Goal: Task Accomplishment & Management: Manage account settings

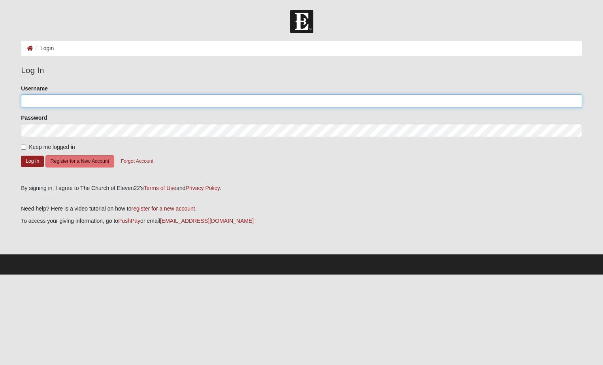
click at [66, 102] on input "Username" at bounding box center [301, 100] width 561 height 13
type input "[PERSON_NAME][EMAIL_ADDRESS][PERSON_NAME][PERSON_NAME][DOMAIN_NAME]"
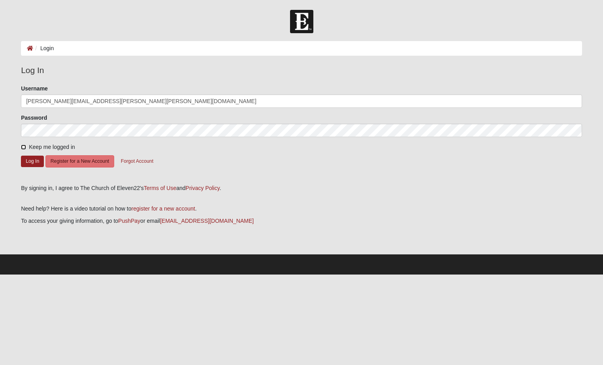
click at [25, 147] on input "Keep me logged in" at bounding box center [23, 147] width 5 height 5
checkbox input "true"
click at [32, 162] on button "Log In" at bounding box center [32, 161] width 23 height 11
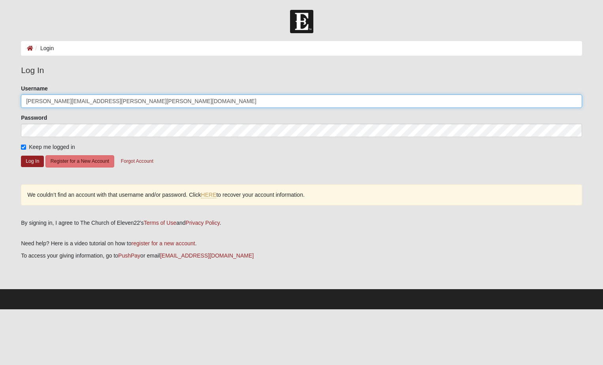
drag, startPoint x: 104, startPoint y: 98, endPoint x: -2, endPoint y: 93, distance: 105.3
click at [0, 93] on html "Log In Login Login Error Log In Please correct the following: Username jeffrey.…" at bounding box center [301, 155] width 603 height 310
type input "jeffwlee"
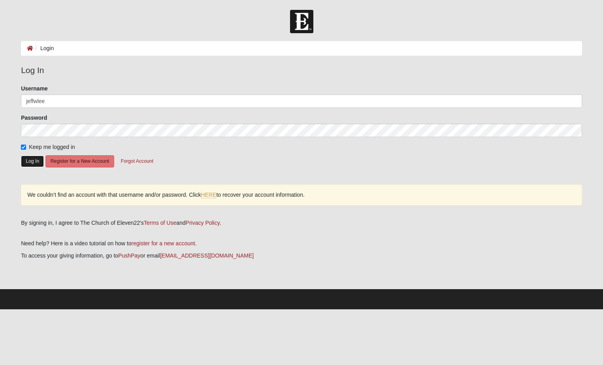
click at [32, 162] on button "Log In" at bounding box center [32, 161] width 23 height 11
click at [211, 194] on link "HERE" at bounding box center [208, 195] width 15 height 7
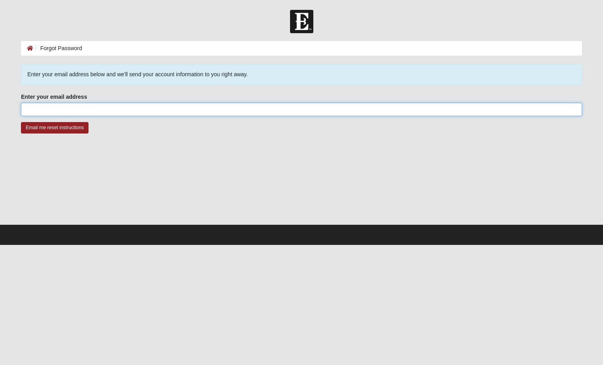
click at [63, 111] on input "Enter your email address" at bounding box center [301, 109] width 561 height 13
type input "[PERSON_NAME][EMAIL_ADDRESS][PERSON_NAME][PERSON_NAME][DOMAIN_NAME]"
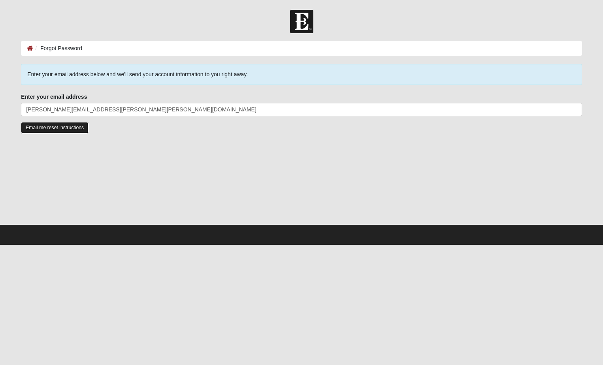
click at [61, 128] on input "Email me reset instructions" at bounding box center [55, 127] width 68 height 11
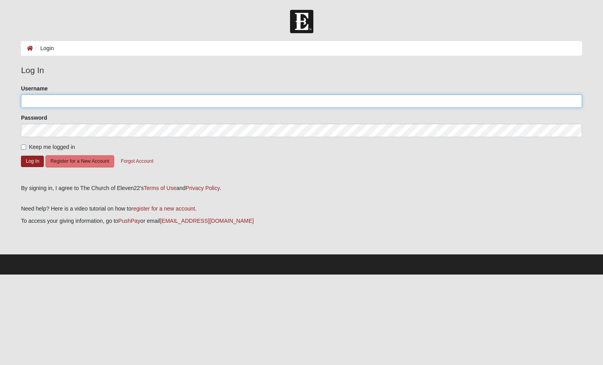
click at [30, 102] on input "Username" at bounding box center [301, 100] width 561 height 13
type input "Jeffwlee"
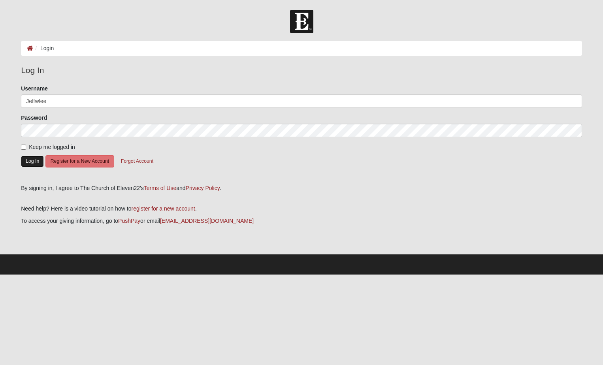
click at [34, 160] on button "Log In" at bounding box center [32, 161] width 23 height 11
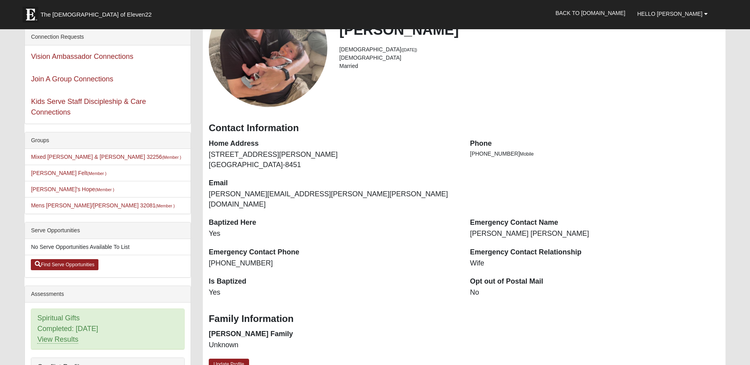
scroll to position [132, 0]
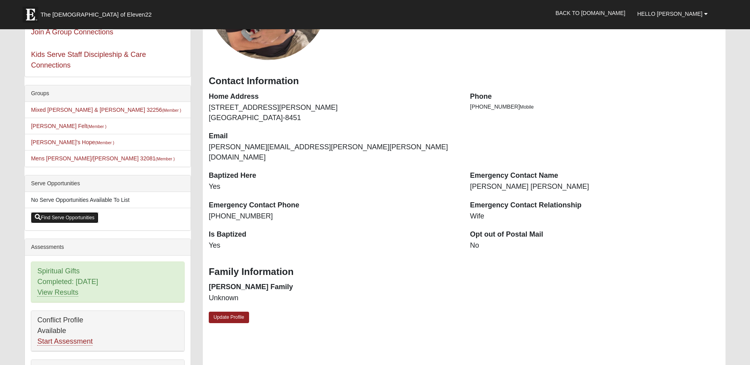
click at [81, 219] on link "Find Serve Opportunities" at bounding box center [65, 217] width 68 height 11
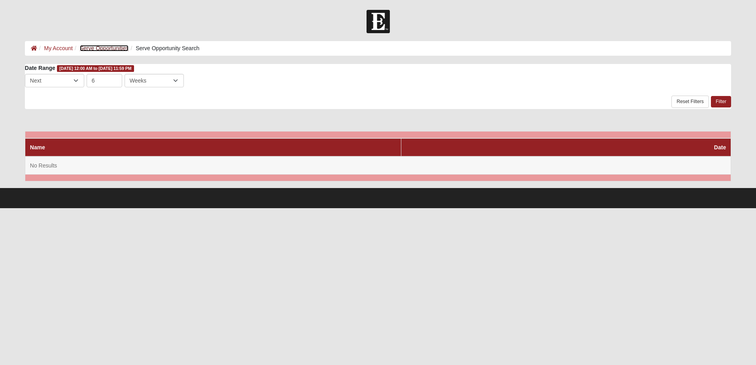
click at [115, 46] on link "Serve Opportunities" at bounding box center [104, 48] width 49 height 6
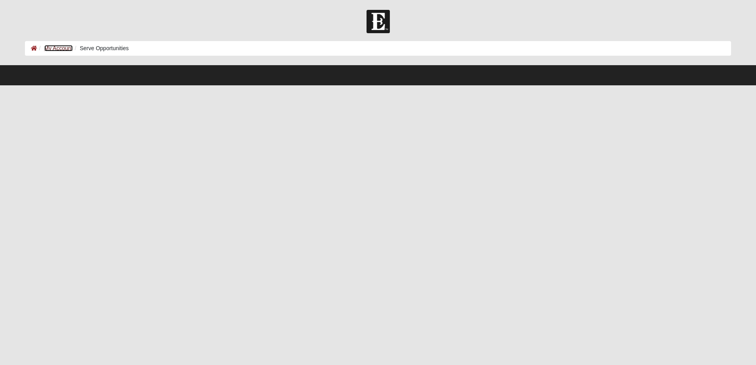
click at [62, 48] on link "My Account" at bounding box center [58, 48] width 28 height 6
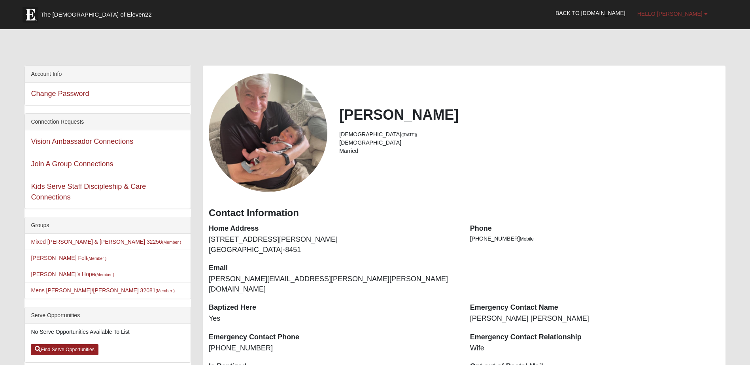
click at [684, 15] on span "Hello [PERSON_NAME]" at bounding box center [669, 14] width 65 height 6
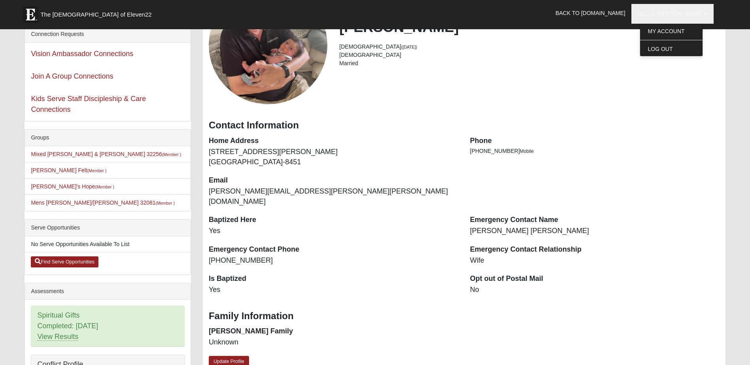
scroll to position [87, 0]
